Goal: Book appointment/travel/reservation

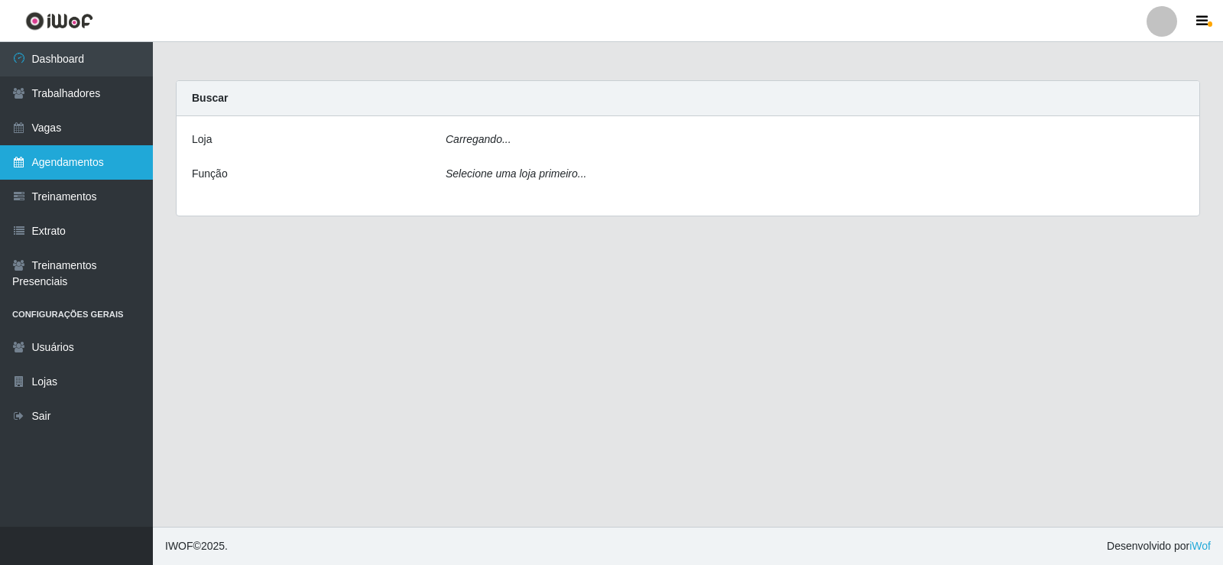
click at [63, 167] on link "Agendamentos" at bounding box center [76, 162] width 153 height 34
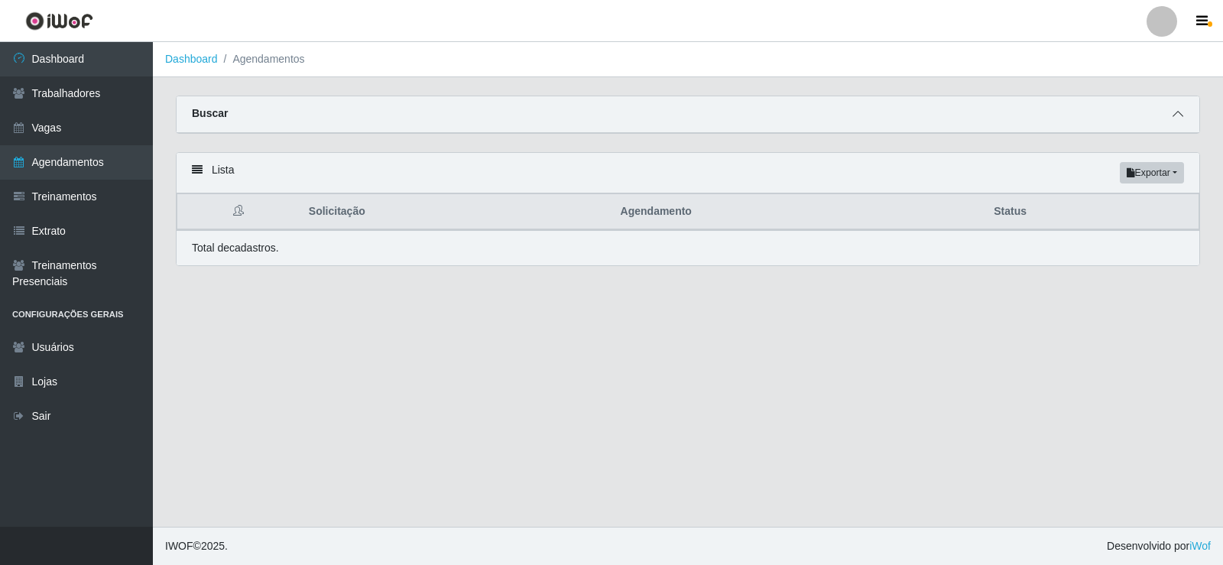
click at [1176, 118] on icon at bounding box center [1177, 114] width 11 height 11
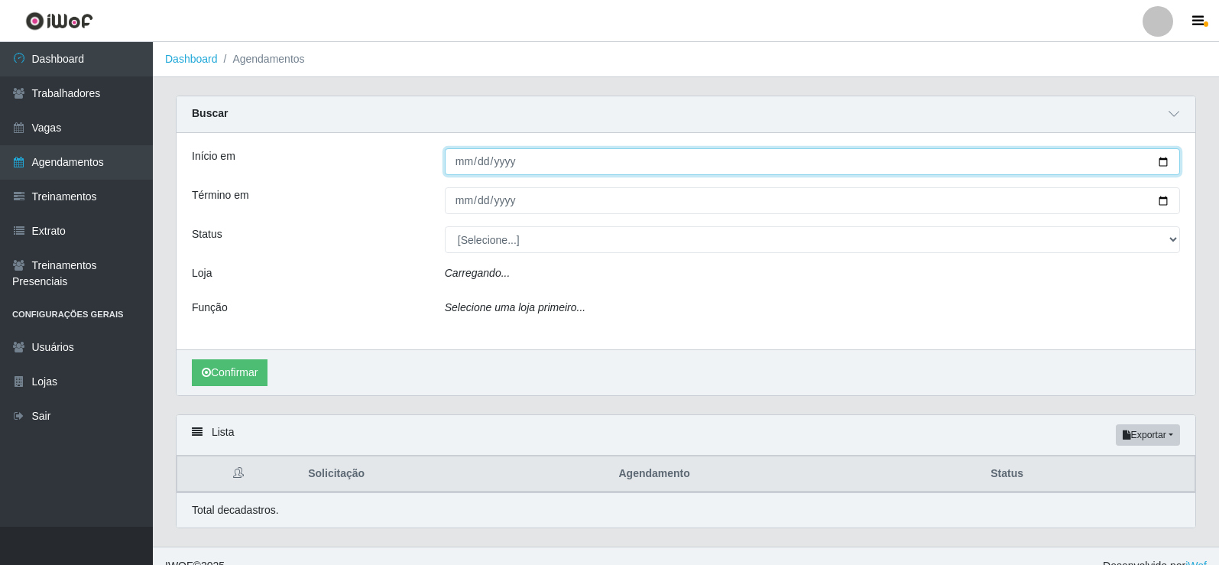
click at [1161, 165] on input "Início em" at bounding box center [812, 161] width 735 height 27
type input "[DATE]"
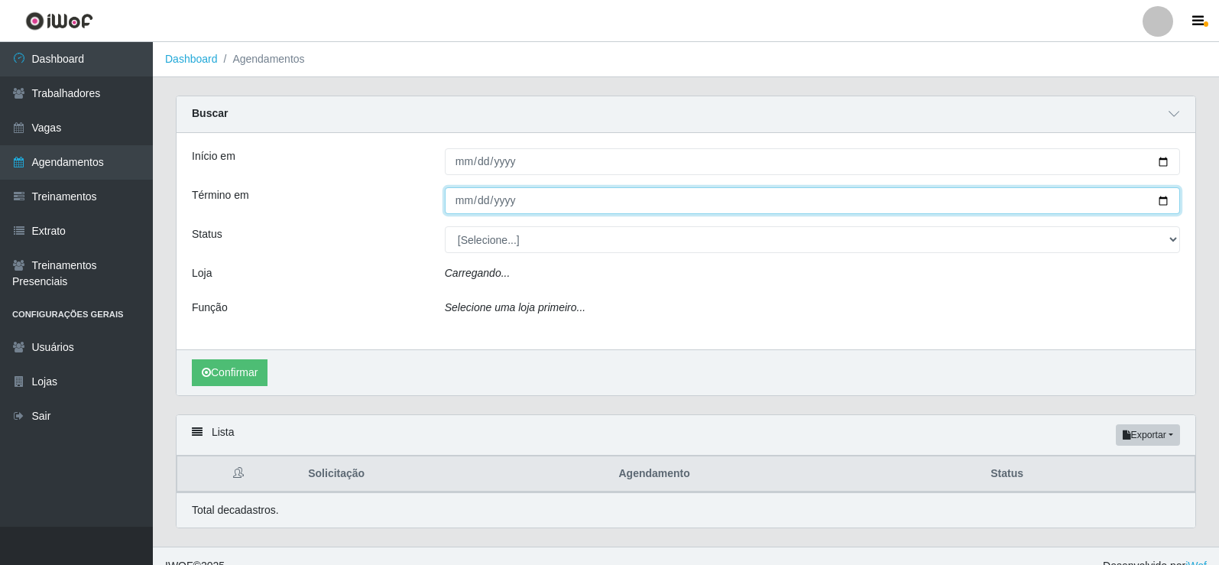
click at [1165, 206] on input "Término em" at bounding box center [812, 200] width 735 height 27
type input "[DATE]"
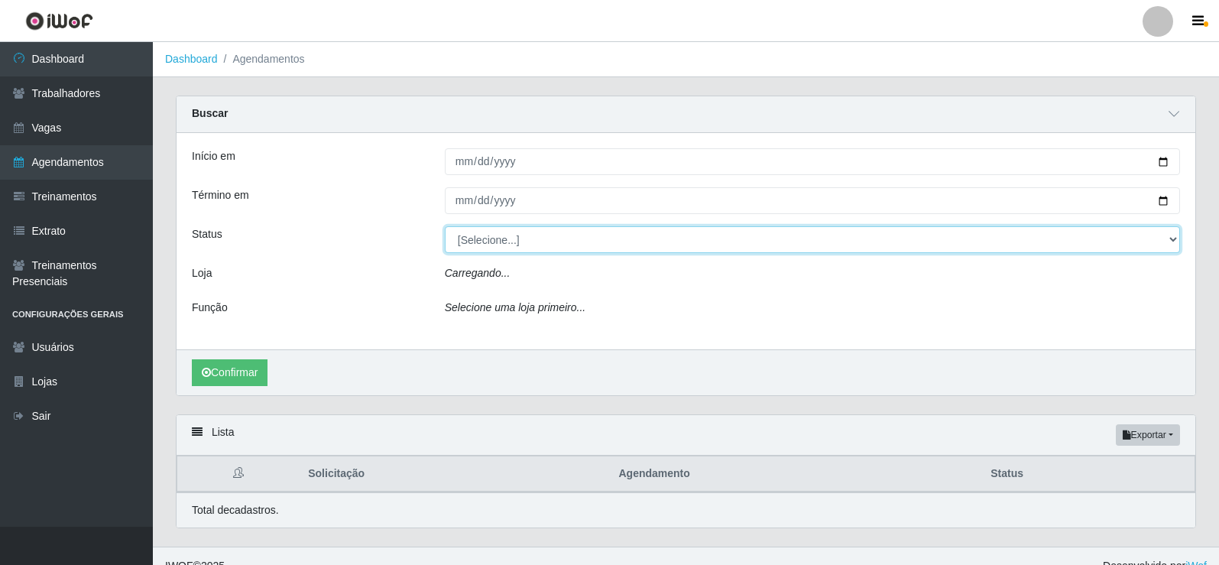
click at [1174, 237] on select "[Selecione...] AGENDADO AGUARDANDO LIBERAR EM ANDAMENTO EM REVISÃO FINALIZADO C…" at bounding box center [812, 239] width 735 height 27
select select "AGENDADO"
click at [445, 227] on select "[Selecione...] AGENDADO AGUARDANDO LIBERAR EM ANDAMENTO EM REVISÃO FINALIZADO C…" at bounding box center [812, 239] width 735 height 27
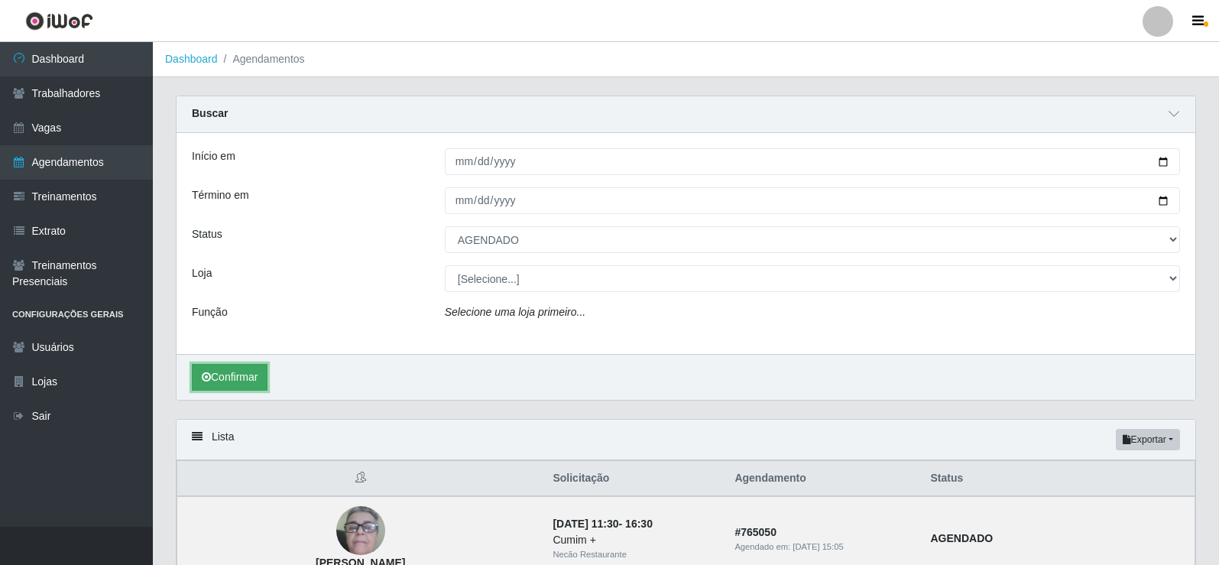
click at [252, 384] on button "Confirmar" at bounding box center [230, 377] width 76 height 27
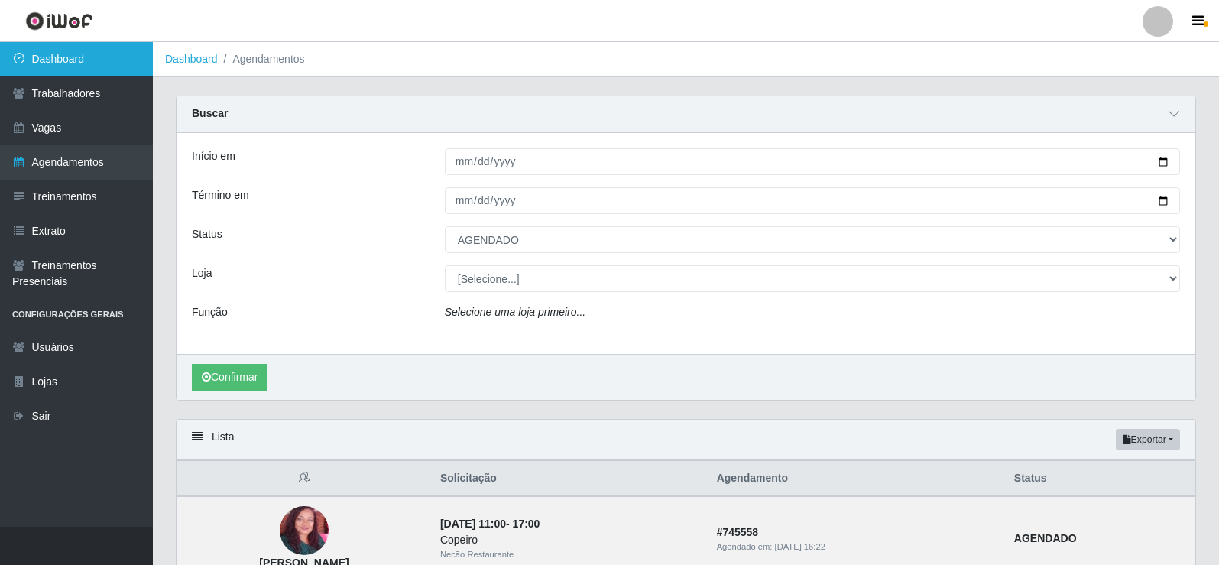
click at [86, 58] on link "Dashboard" at bounding box center [76, 59] width 153 height 34
